Goal: Navigation & Orientation: Go to known website

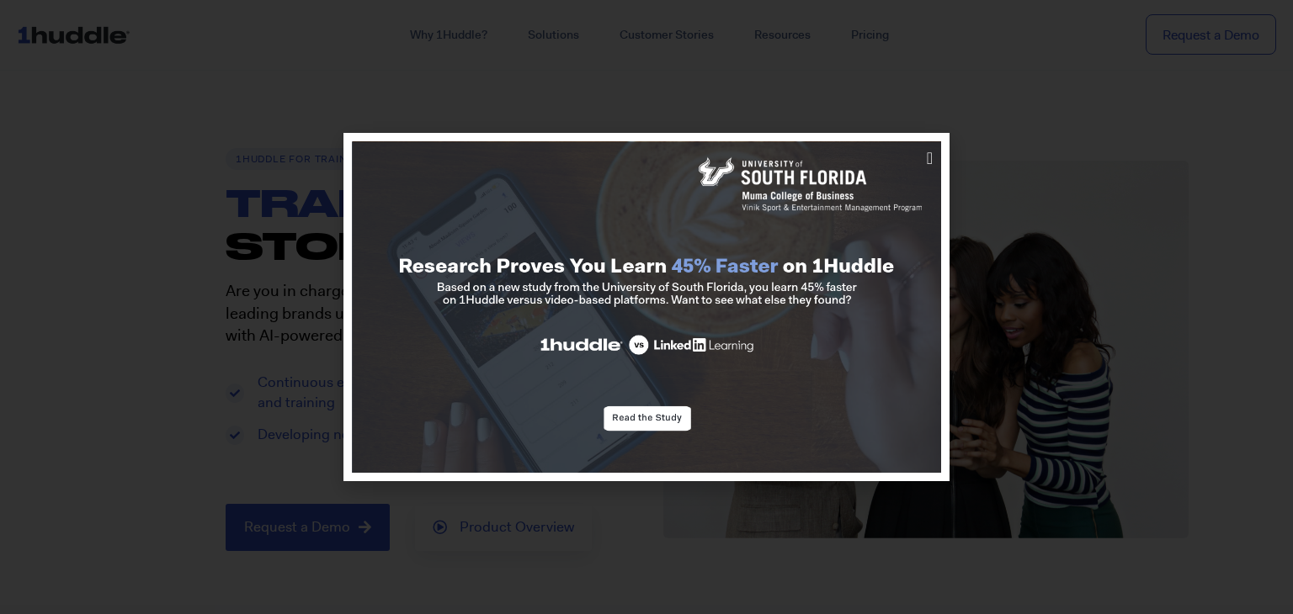
click at [1046, 249] on div at bounding box center [646, 307] width 1293 height 614
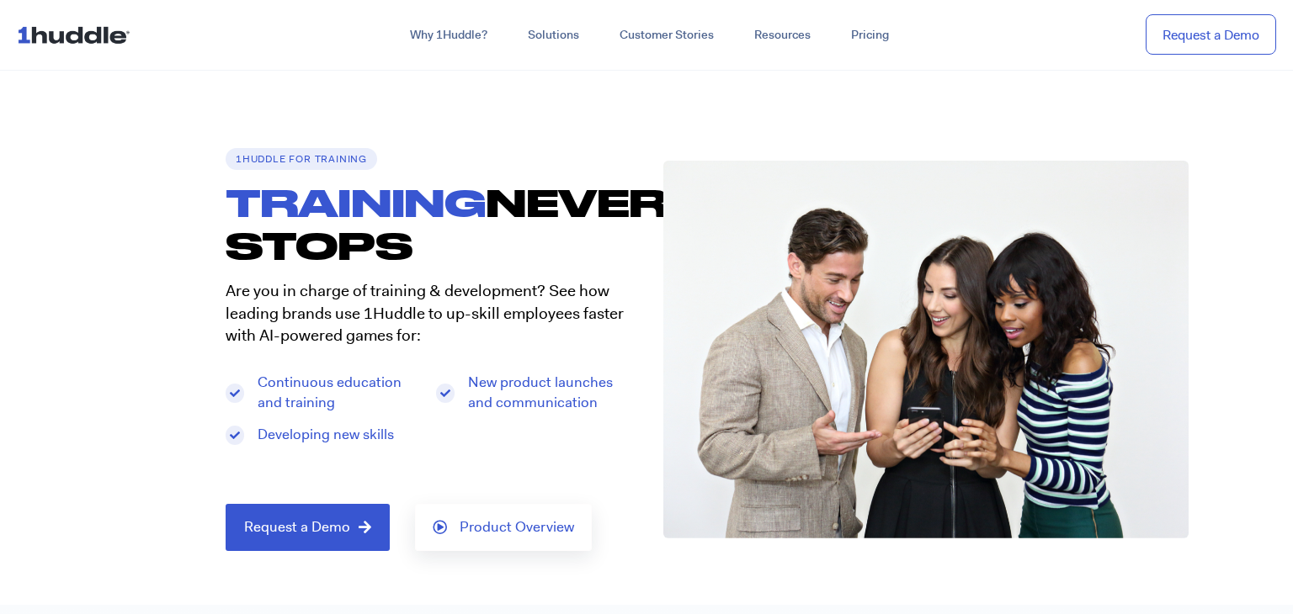
click at [95, 39] on img at bounding box center [77, 35] width 120 height 32
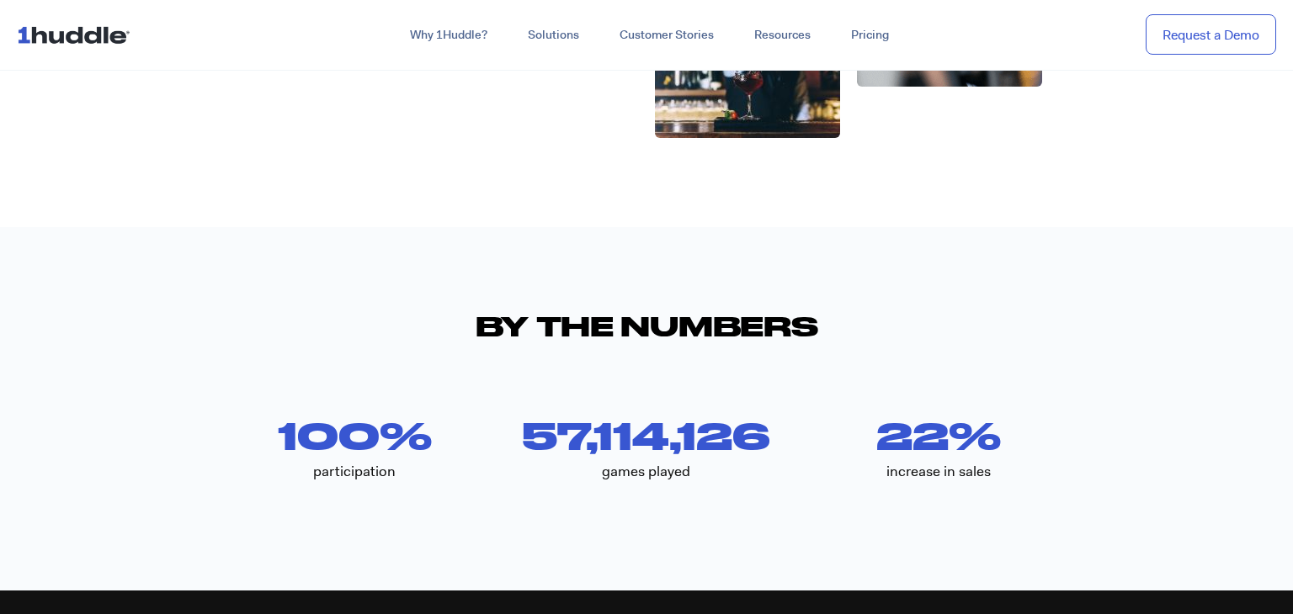
scroll to position [2953, 0]
